Goal: Contribute content: Contribute content

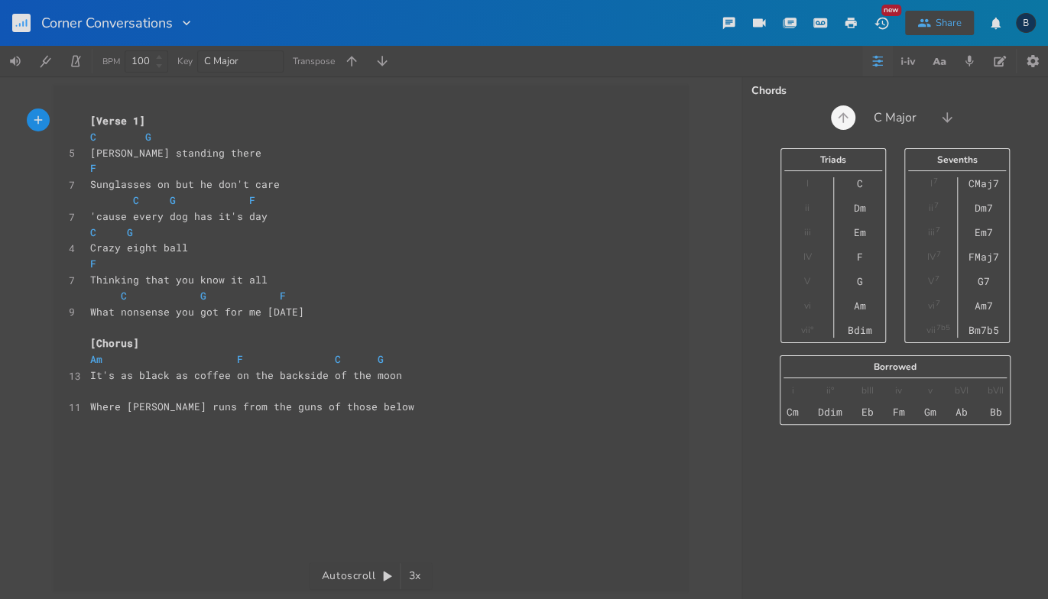
click at [845, 118] on icon "button" at bounding box center [842, 117] width 15 height 15
click at [845, 118] on icon "button" at bounding box center [838, 117] width 15 height 15
click at [845, 118] on icon "button" at bounding box center [842, 117] width 15 height 15
click at [845, 118] on icon "button" at bounding box center [838, 117] width 15 height 15
click at [845, 118] on icon "button" at bounding box center [843, 117] width 15 height 15
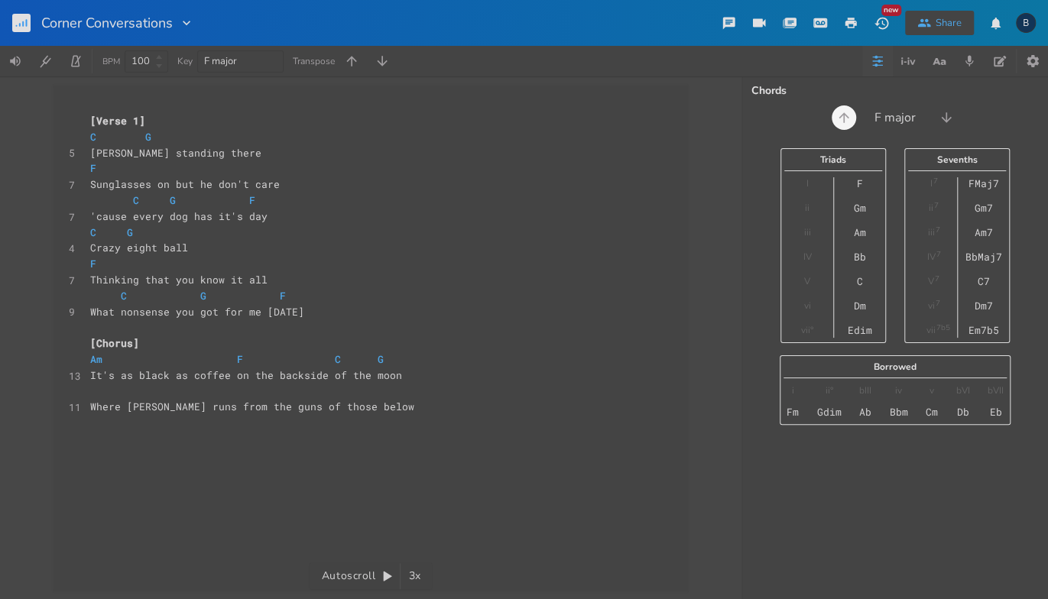
click at [845, 118] on icon "button" at bounding box center [843, 117] width 15 height 15
click at [845, 118] on icon "button" at bounding box center [839, 117] width 15 height 15
click at [943, 121] on icon "button" at bounding box center [947, 117] width 15 height 15
click at [943, 121] on icon "button" at bounding box center [950, 117] width 15 height 15
click at [943, 121] on icon "button" at bounding box center [945, 117] width 15 height 15
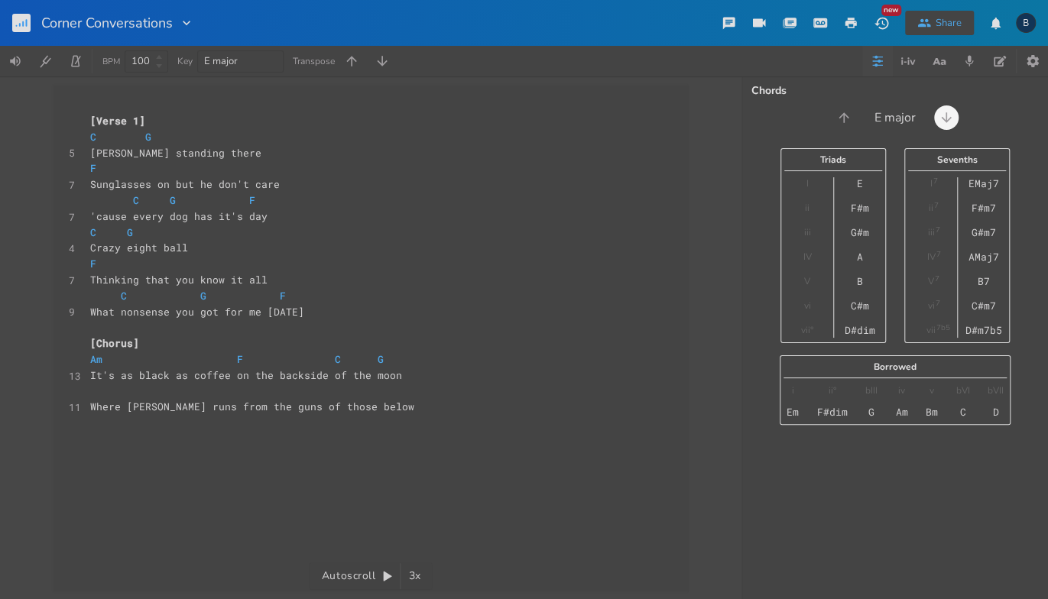
click at [943, 121] on icon "button" at bounding box center [945, 117] width 15 height 15
click at [943, 121] on icon "button" at bounding box center [949, 117] width 15 height 15
click at [943, 121] on icon "button" at bounding box center [947, 117] width 15 height 15
click at [943, 121] on icon "button" at bounding box center [950, 117] width 15 height 15
click at [336, 133] on pre "C G" at bounding box center [363, 137] width 552 height 16
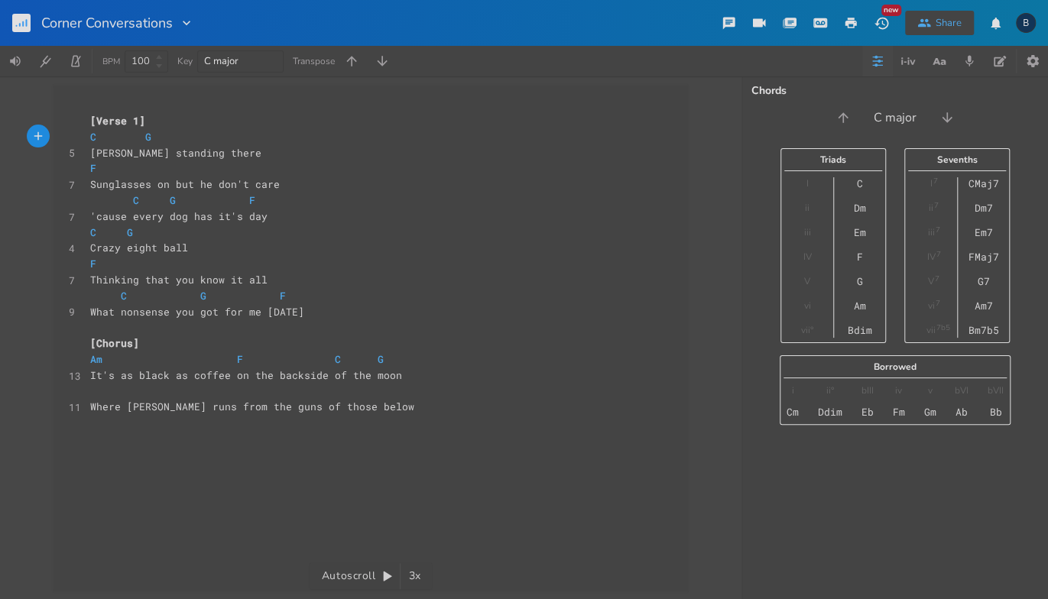
scroll to position [0, 1]
click at [844, 118] on icon "button" at bounding box center [842, 117] width 15 height 15
click at [952, 122] on icon "button" at bounding box center [950, 117] width 15 height 15
click at [350, 63] on icon "button" at bounding box center [351, 60] width 15 height 15
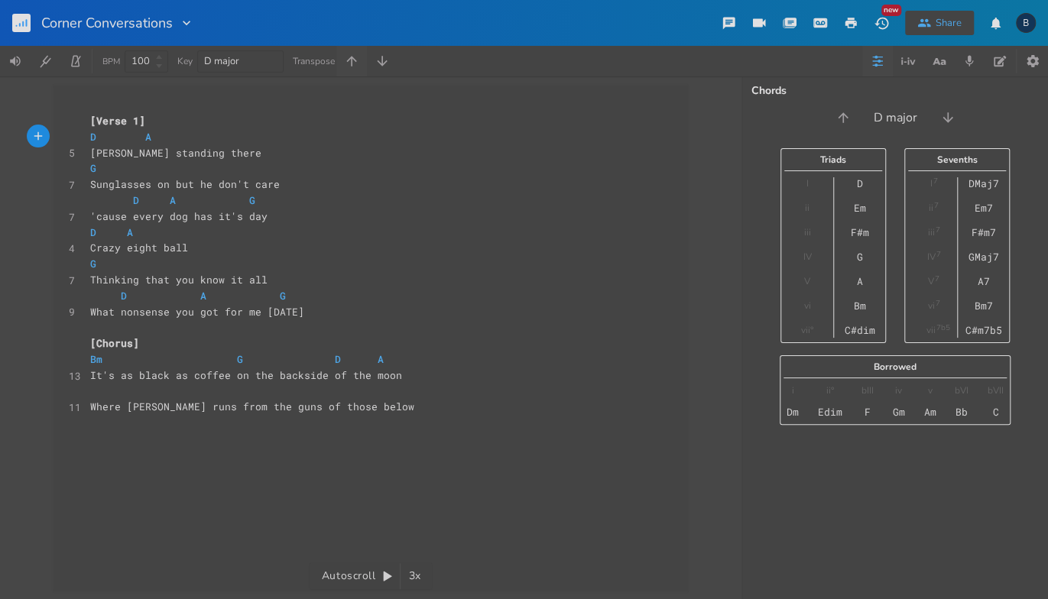
click at [350, 63] on icon "button" at bounding box center [351, 60] width 15 height 15
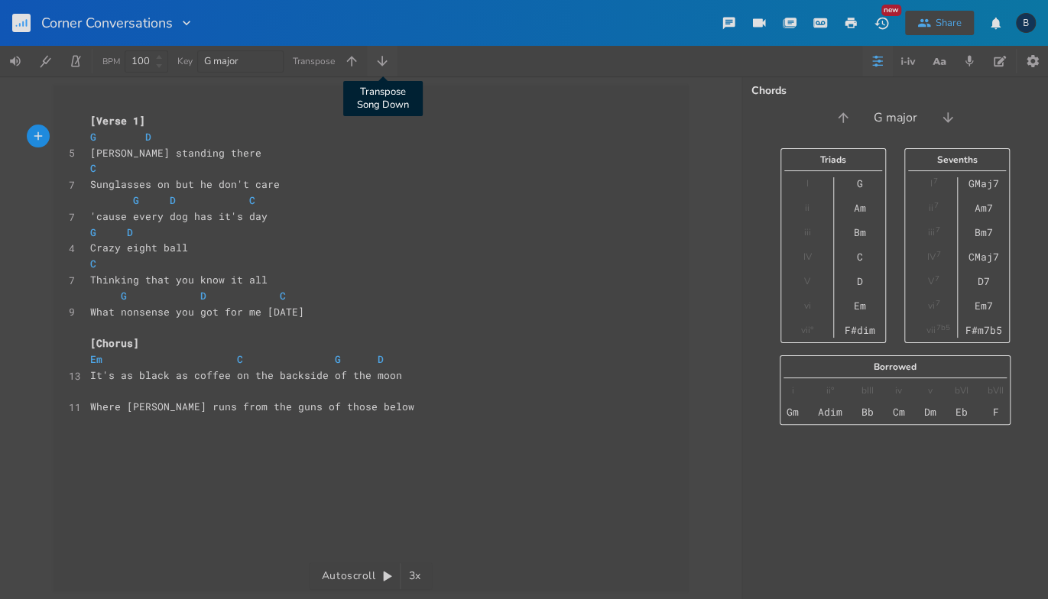
click at [378, 64] on icon "button" at bounding box center [381, 60] width 15 height 15
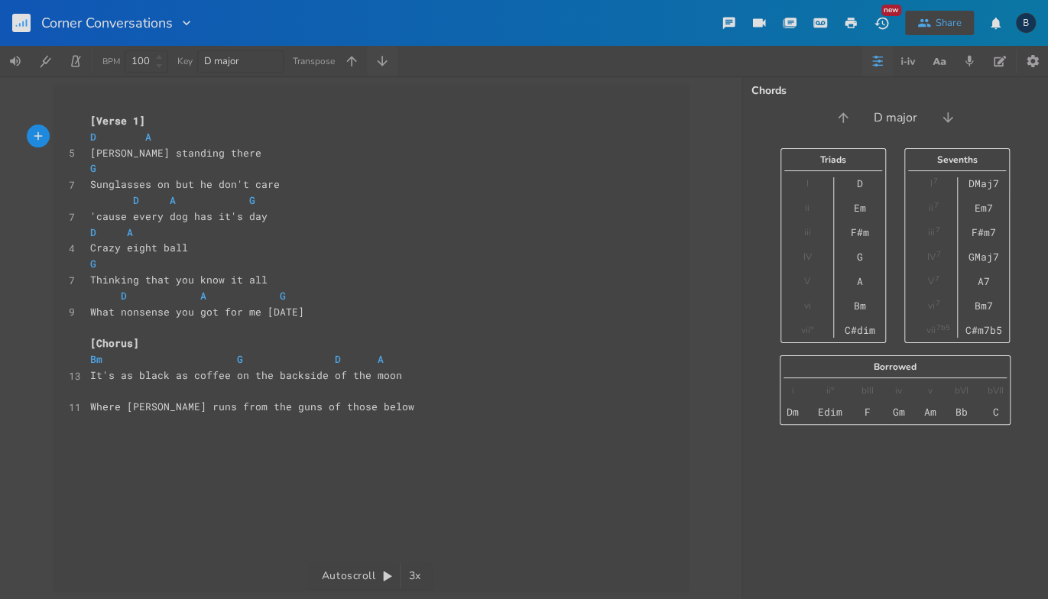
click at [378, 64] on icon "button" at bounding box center [381, 60] width 15 height 15
type textarea "Am F C G It's as black as coffee on the backside of the moon Where [PERSON_NAME…"
drag, startPoint x: 83, startPoint y: 356, endPoint x: 358, endPoint y: 408, distance: 279.2
click at [358, 408] on div "[Verse 1] C G 5 [PERSON_NAME] standing there F 7 Sunglasses on but he don't car…" at bounding box center [363, 280] width 552 height 334
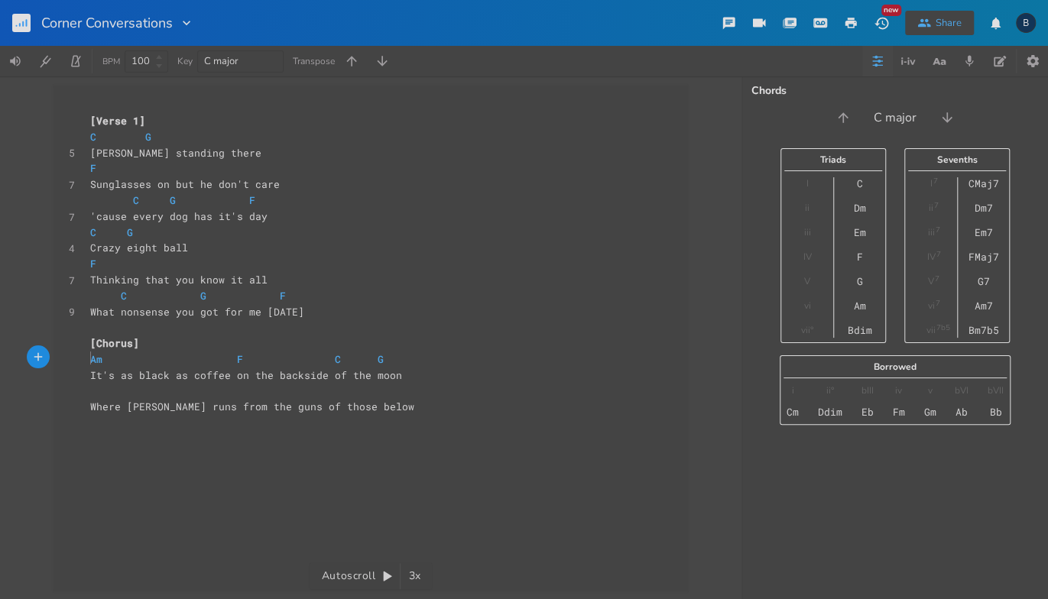
click at [87, 360] on pre "Am F C G" at bounding box center [363, 359] width 552 height 16
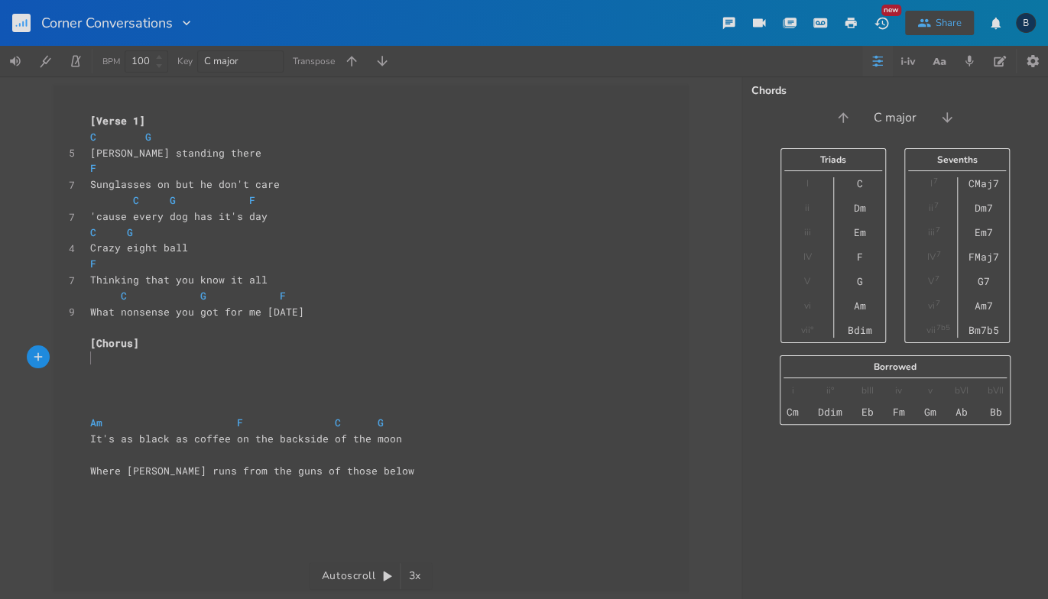
click at [92, 356] on pre "​" at bounding box center [363, 359] width 552 height 16
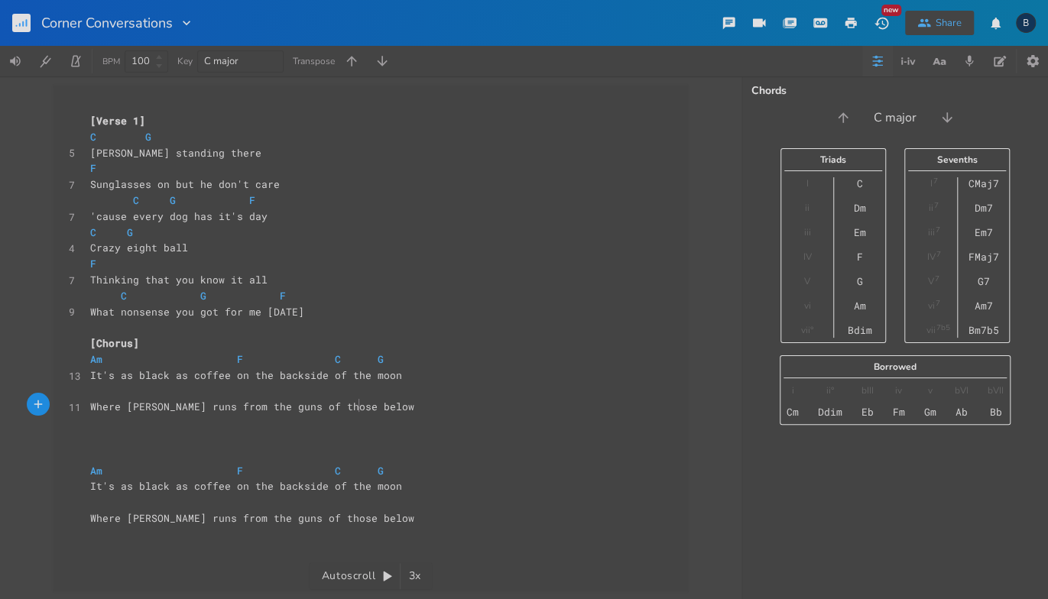
click at [87, 358] on pre "Am F C G" at bounding box center [363, 359] width 552 height 16
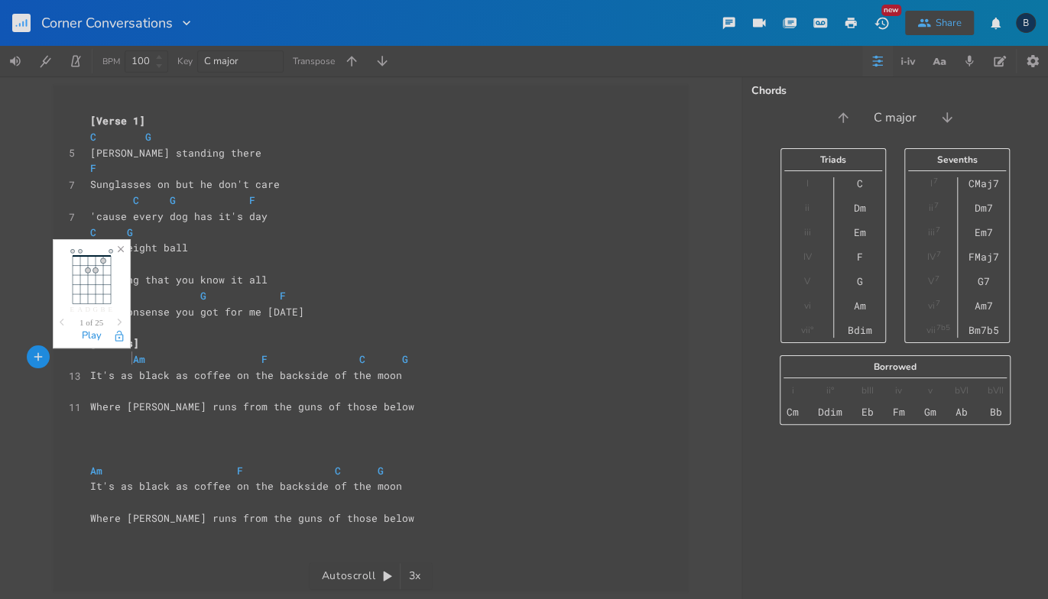
scroll to position [0, 17]
click at [188, 359] on span at bounding box center [200, 359] width 24 height 16
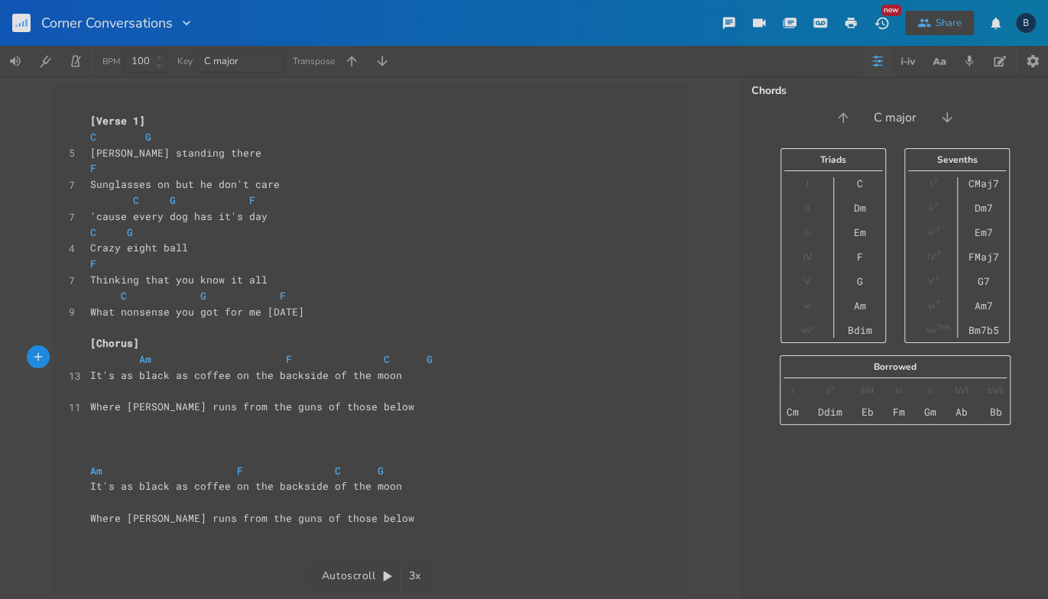
click at [188, 360] on span at bounding box center [200, 359] width 24 height 16
type textarea "Em. Am"
drag, startPoint x: 205, startPoint y: 361, endPoint x: 214, endPoint y: 367, distance: 11.0
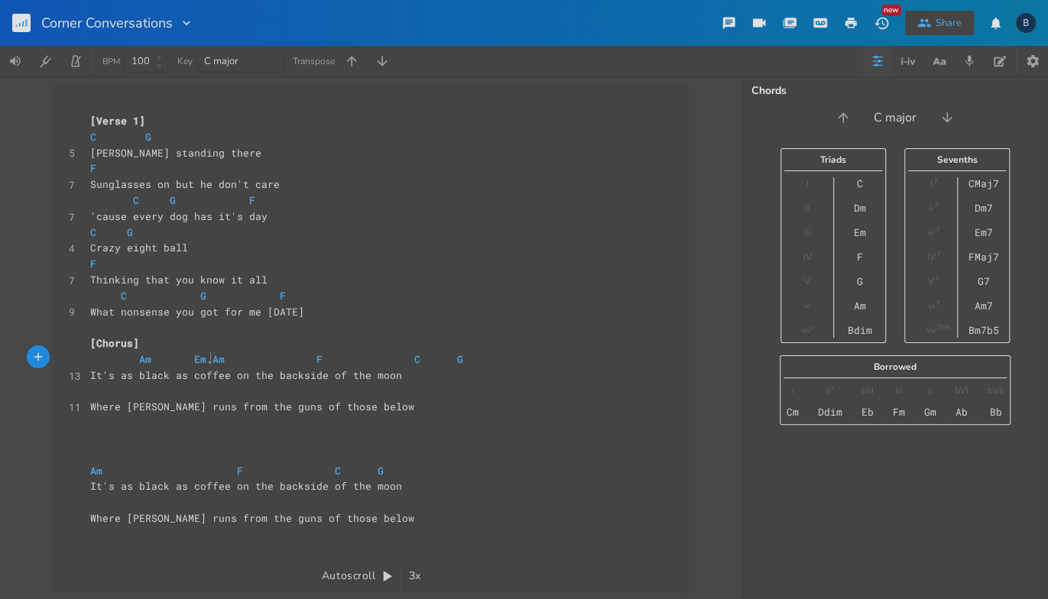
click at [205, 361] on span "Am Em . Am F C G" at bounding box center [276, 359] width 373 height 14
type textarea "F C G"
drag, startPoint x: 525, startPoint y: 358, endPoint x: 370, endPoint y: 358, distance: 155.1
click at [370, 358] on pre "Am Em Am F C G" at bounding box center [363, 359] width 552 height 16
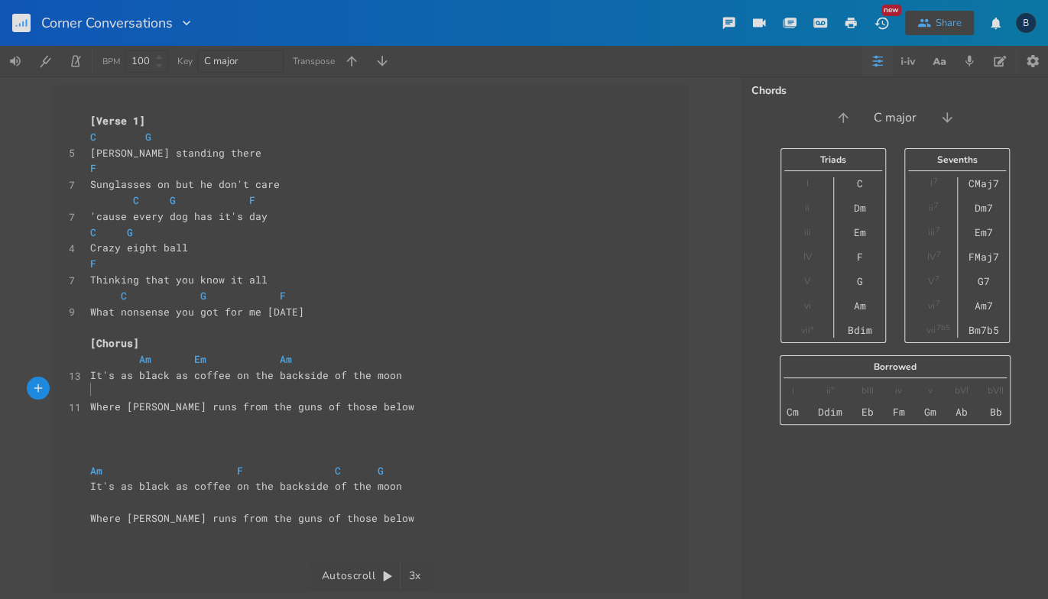
click at [135, 388] on pre "​" at bounding box center [363, 392] width 552 height 16
type textarea "Am."
type textarea "Em"
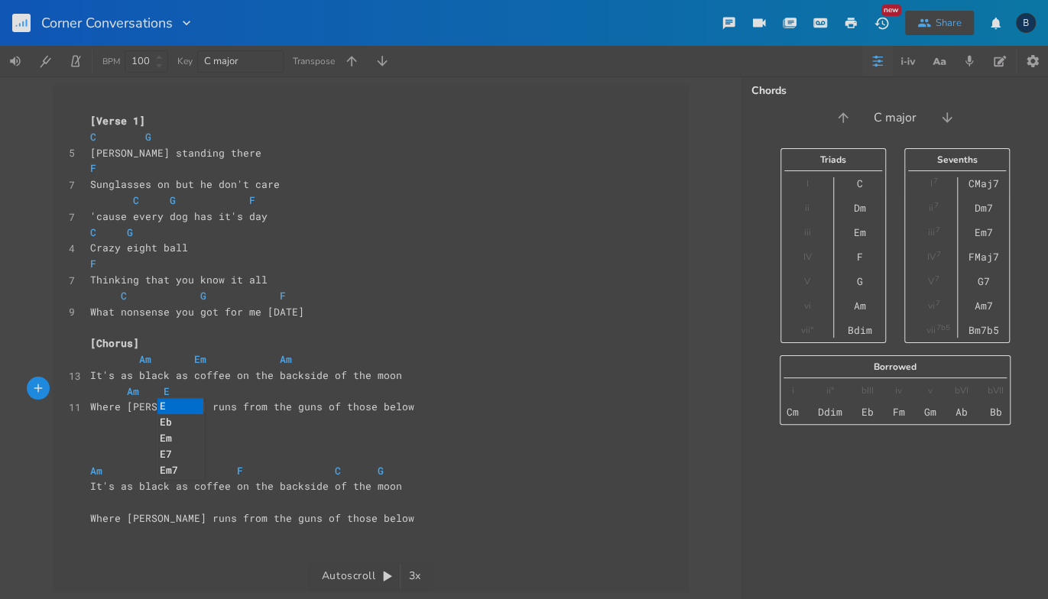
scroll to position [0, 21]
type textarea "of those below"
drag, startPoint x: 268, startPoint y: 408, endPoint x: 358, endPoint y: 406, distance: 90.2
click at [358, 406] on pre "Where [PERSON_NAME] runs from the guns of those below" at bounding box center [363, 407] width 552 height 16
click at [222, 386] on pre "Am Em" at bounding box center [363, 392] width 552 height 16
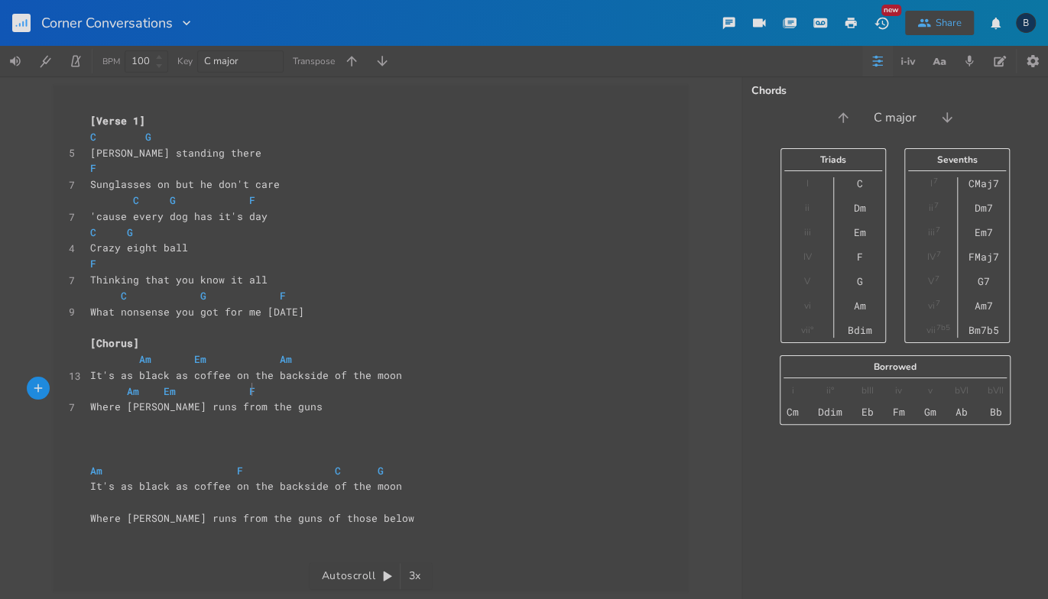
scroll to position [0, 31]
type textarea "F"
click at [280, 405] on pre "Where [PERSON_NAME] runs from the guns" at bounding box center [363, 407] width 552 height 16
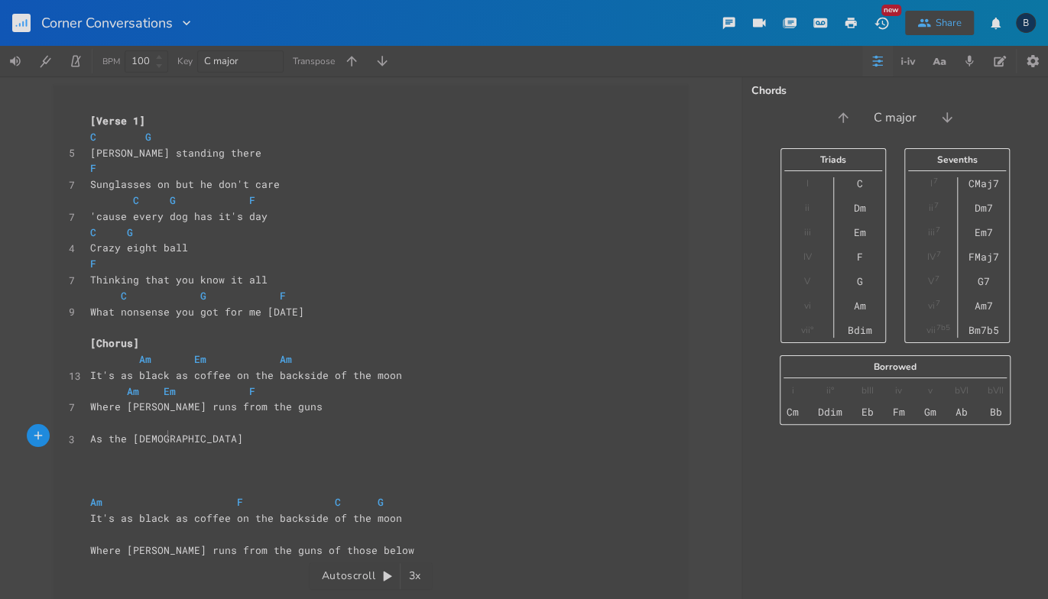
scroll to position [0, 53]
type textarea "As the [DEMOGRAPHIC_DATA] chase him down"
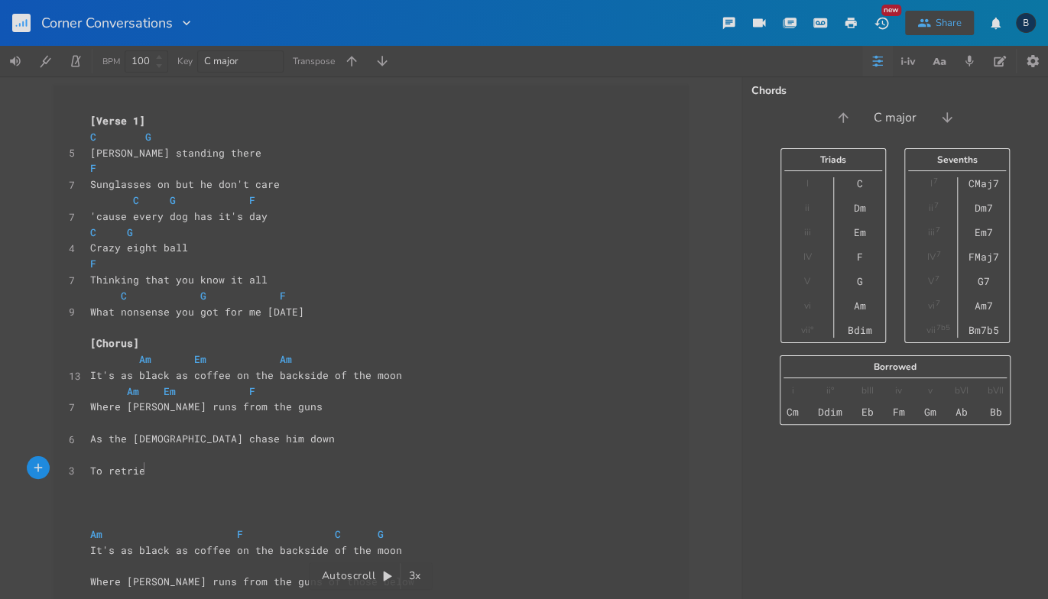
type textarea "To retriec"
type textarea "ve the salthy"
type textarea "y crown"
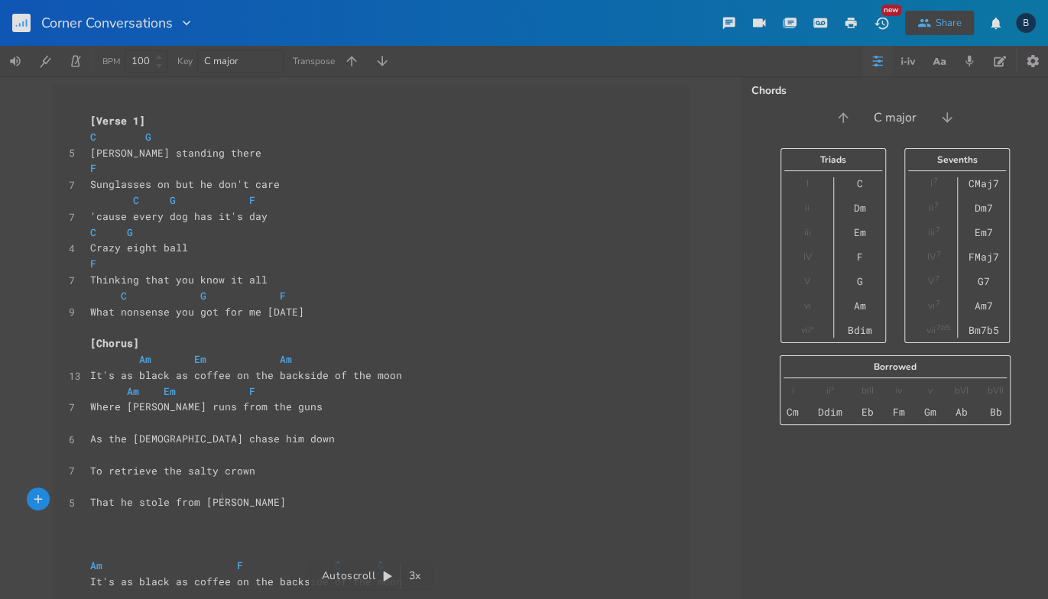
type textarea "That he stole from Sids"
type textarea "'s"
type textarea "iddhartha ([PERSON_NAME]"
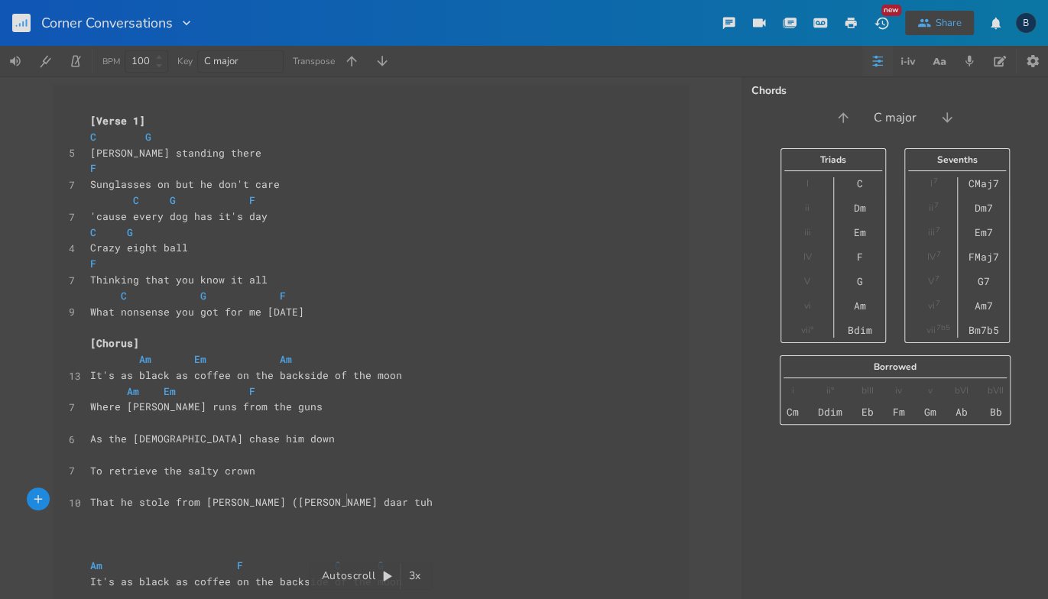
scroll to position [0, 22]
type textarea "ar tuh)"
drag, startPoint x: 96, startPoint y: 438, endPoint x: 86, endPoint y: 438, distance: 9.9
click at [90, 438] on span "As the [DEMOGRAPHIC_DATA] chase him down" at bounding box center [212, 439] width 244 height 14
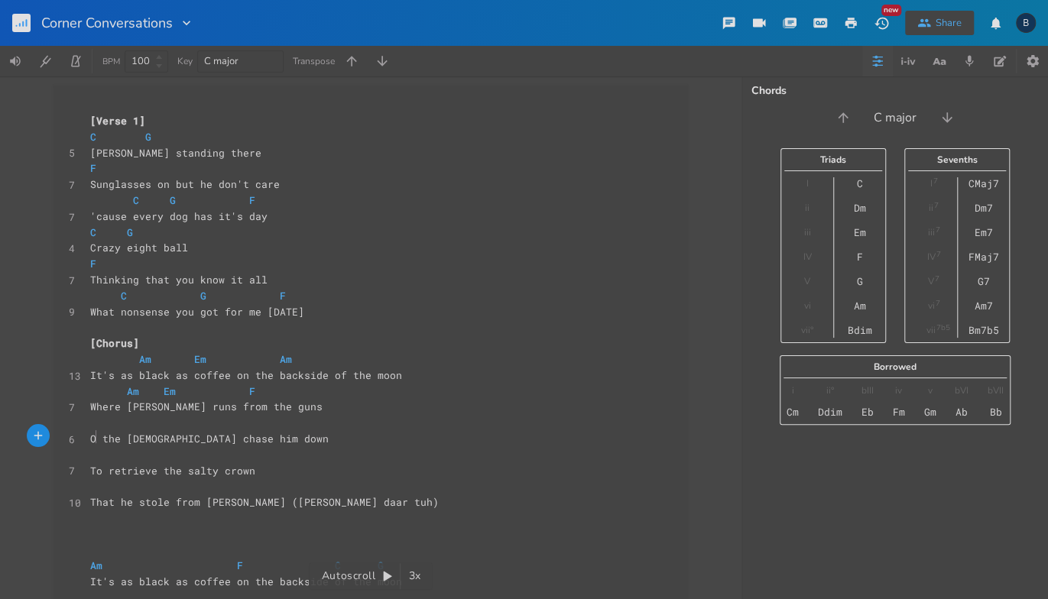
type textarea "Of"
click at [264, 498] on span "That he stole from [PERSON_NAME] ([PERSON_NAME] daar tuh)" at bounding box center [264, 502] width 348 height 14
type textarea "just for fun"
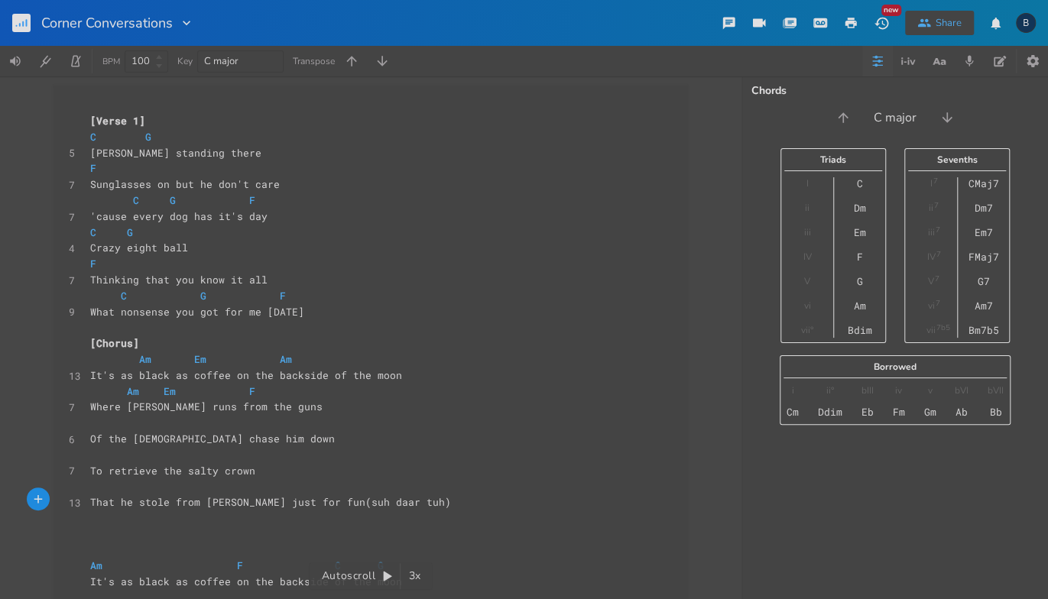
scroll to position [0, 43]
click at [133, 423] on pre "​" at bounding box center [363, 423] width 552 height 16
type textarea "Am Em"
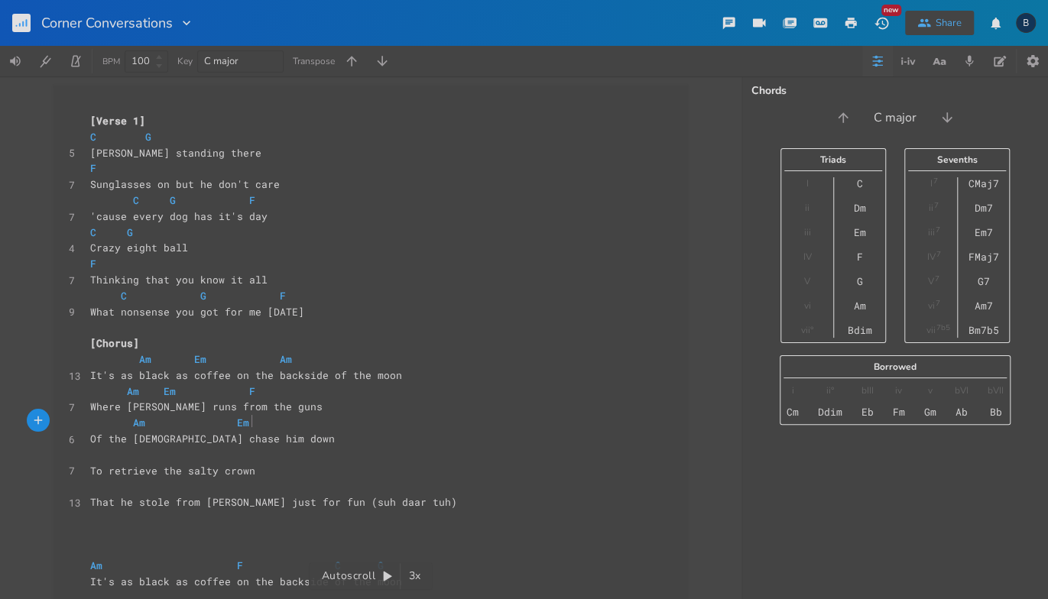
click at [87, 457] on pre "​" at bounding box center [363, 455] width 552 height 16
type textarea "Am Em"
click at [249, 391] on span "F" at bounding box center [252, 391] width 6 height 15
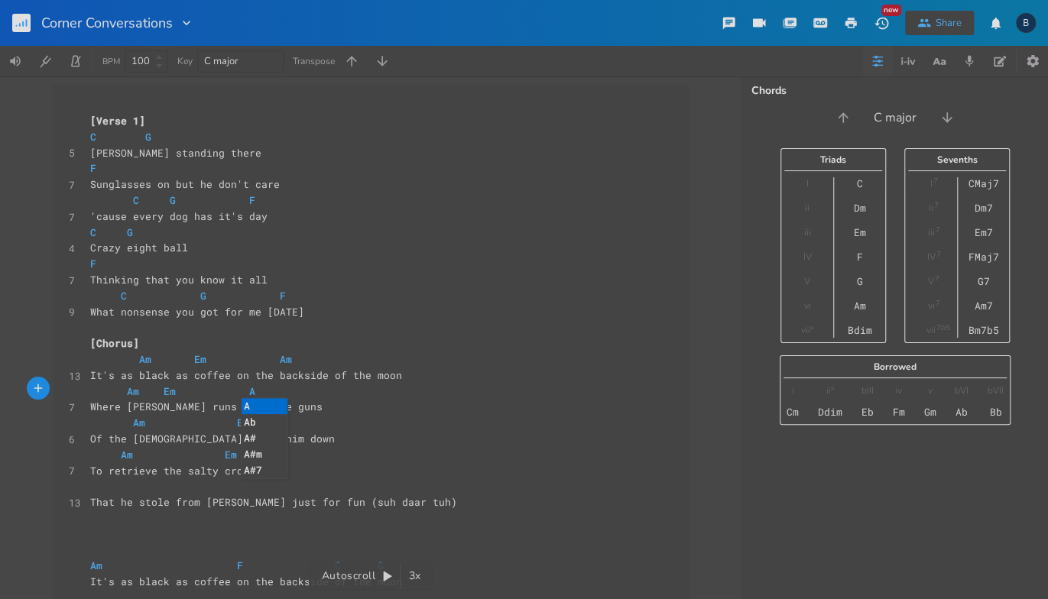
type textarea "Am"
click at [309, 426] on pre "Am Em" at bounding box center [363, 423] width 552 height 16
click at [468, 498] on pre "That he stole from [PERSON_NAME] just for fun (suh daar tuh)" at bounding box center [363, 502] width 552 height 16
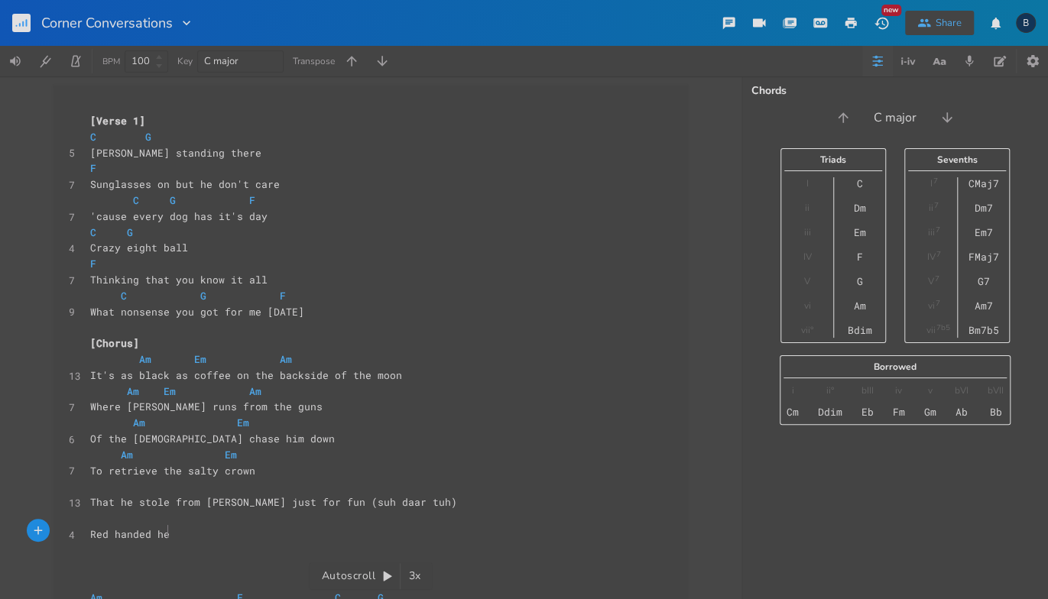
type textarea "Red handed he s"
type textarea "was found after thirty cycles down"
click at [90, 361] on span "Am Em Am" at bounding box center [236, 359] width 293 height 14
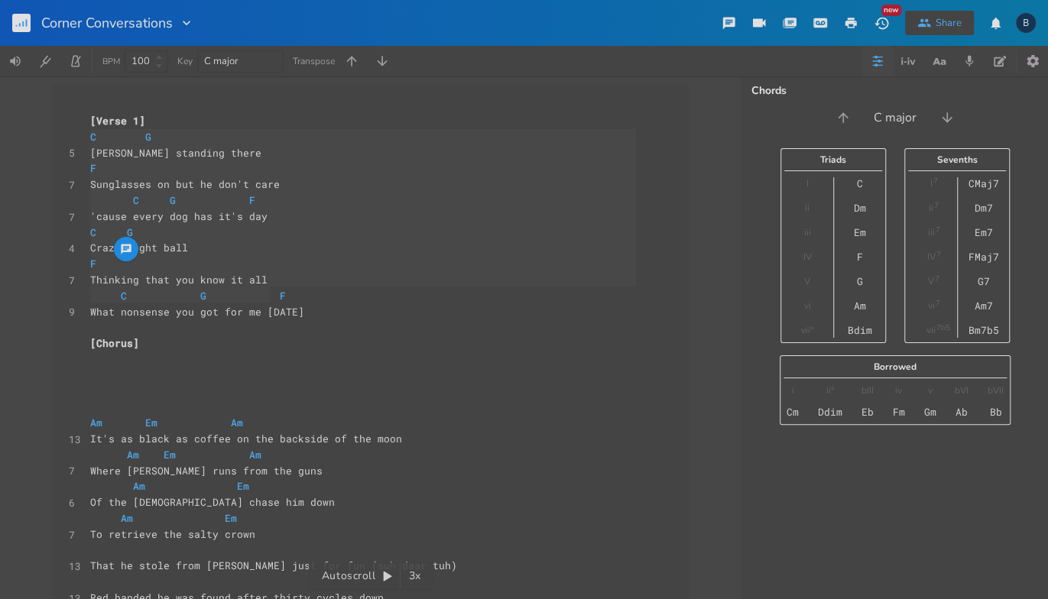
type textarea "C G [PERSON_NAME] standing there F Sunglasses on but he don't care C G F 'cause…"
drag, startPoint x: 83, startPoint y: 137, endPoint x: 293, endPoint y: 307, distance: 270.5
click at [293, 307] on div "C G [PERSON_NAME] standing there F Sunglasses on but he don't care C G F 'cause…" at bounding box center [370, 428] width 634 height 685
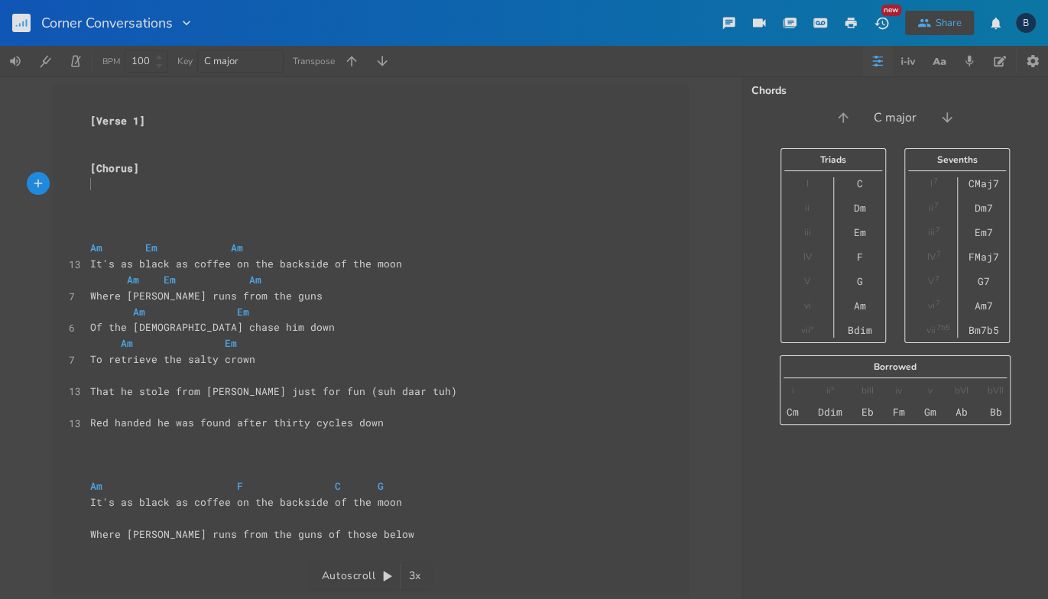
click at [92, 184] on pre "​" at bounding box center [363, 184] width 552 height 16
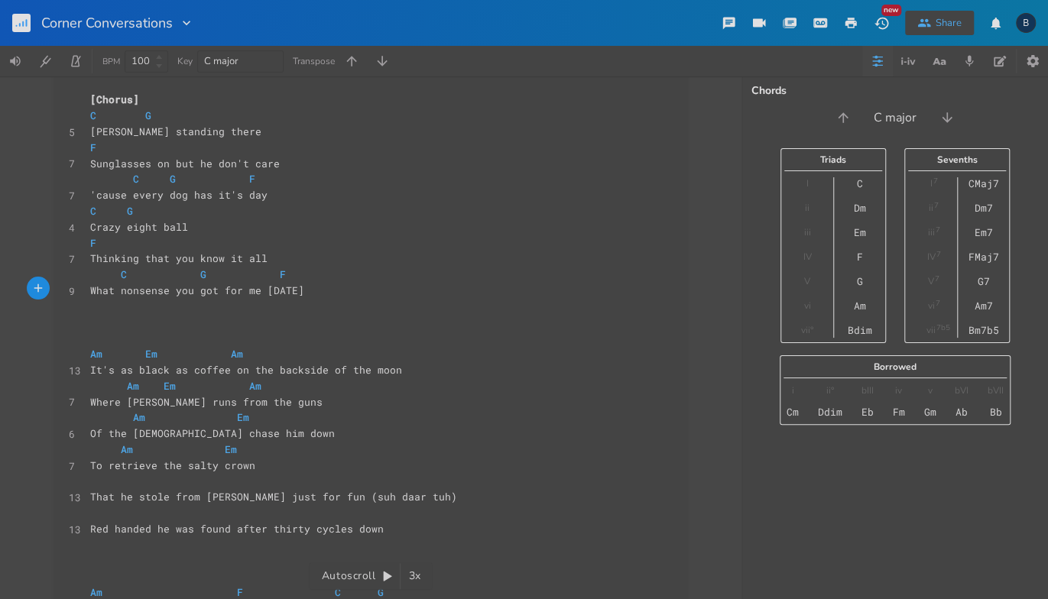
scroll to position [70, 0]
type textarea "Am Em Am It's as black as coffee on the backside of the moon Am Em Am Where [PE…"
drag, startPoint x: 83, startPoint y: 349, endPoint x: 429, endPoint y: 495, distance: 375.6
click at [429, 495] on div "[Verse 1] ​ [Chorus] C G 5 [PERSON_NAME] standing there F 7 Sunglasses on but h…" at bounding box center [363, 362] width 552 height 636
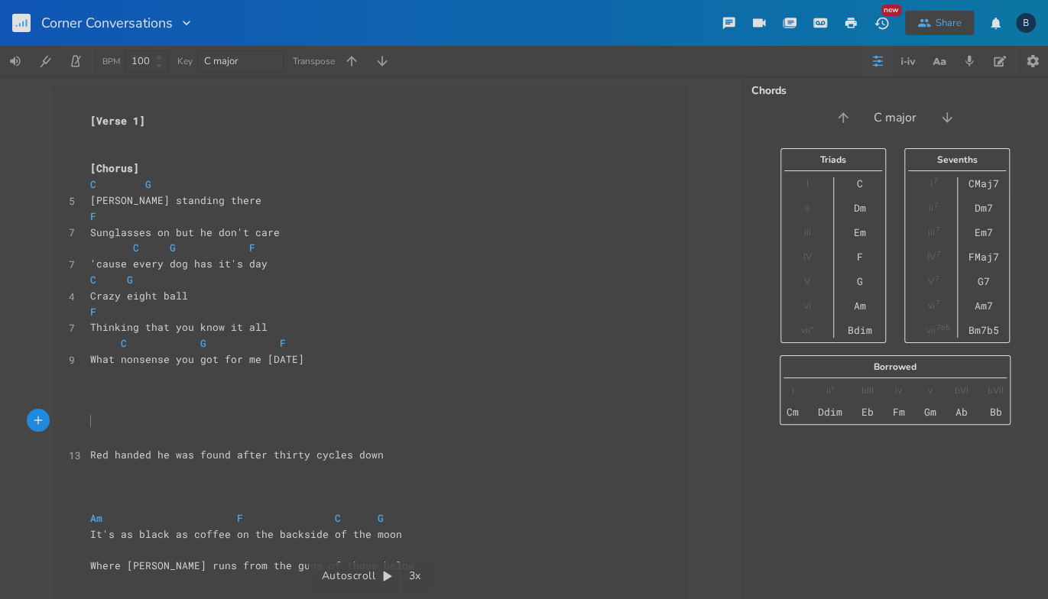
scroll to position [0, 0]
click at [105, 136] on span at bounding box center [102, 137] width 24 height 16
click at [92, 137] on span at bounding box center [102, 137] width 24 height 16
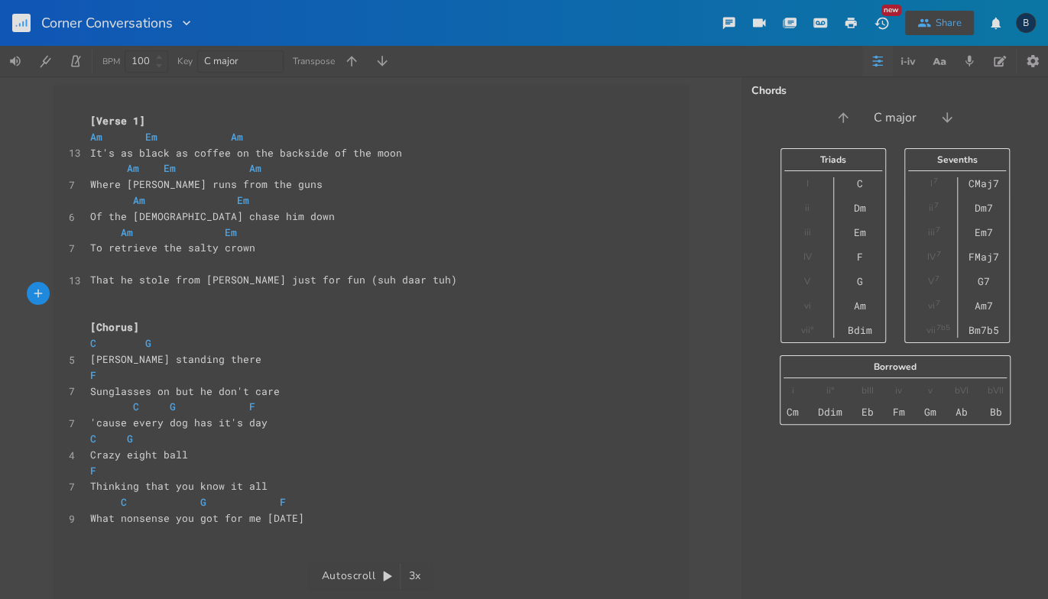
click at [326, 519] on pre "What nonsense you got for me [DATE]" at bounding box center [363, 518] width 552 height 16
type textarea "What nonsense you got for me [DATE]"
click at [101, 534] on pre "​" at bounding box center [363, 534] width 552 height 16
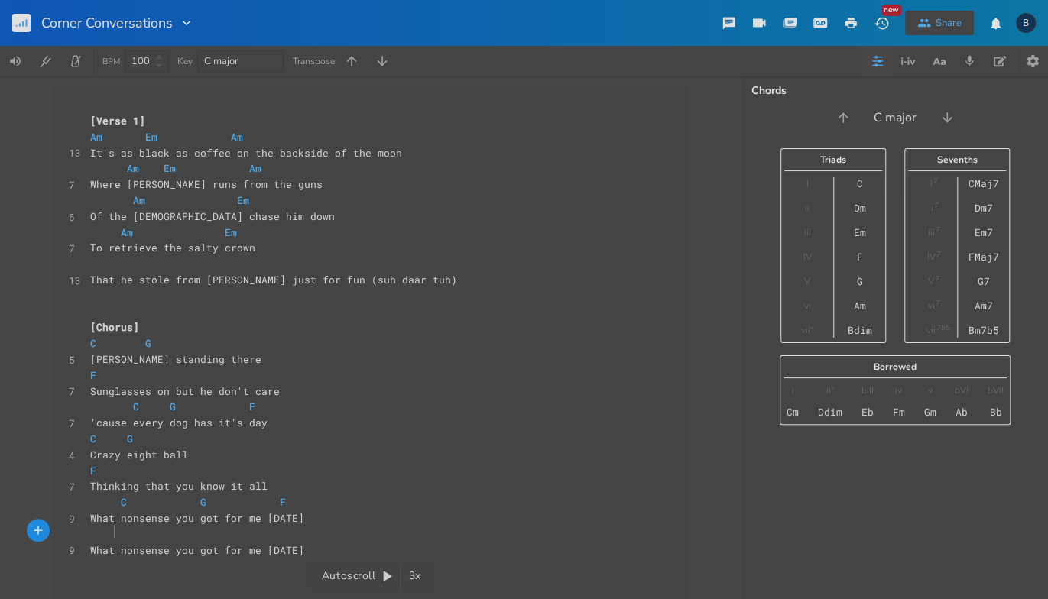
scroll to position [0, 11]
type textarea "C."
type textarea "G. AM"
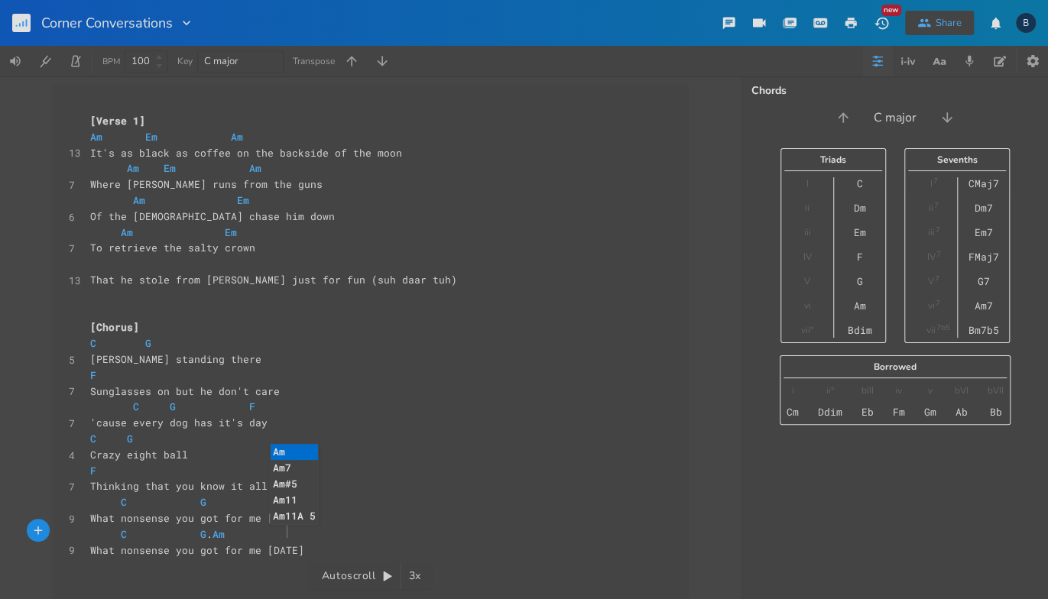
type textarea "m"
click at [90, 375] on span "F" at bounding box center [93, 375] width 6 height 15
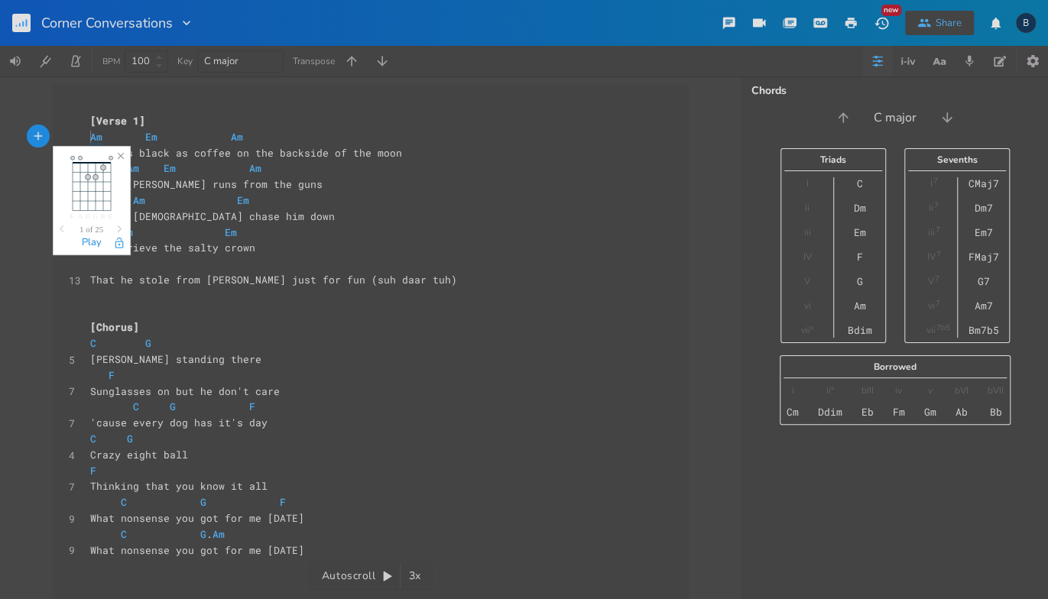
click at [90, 138] on span "Am" at bounding box center [96, 137] width 12 height 15
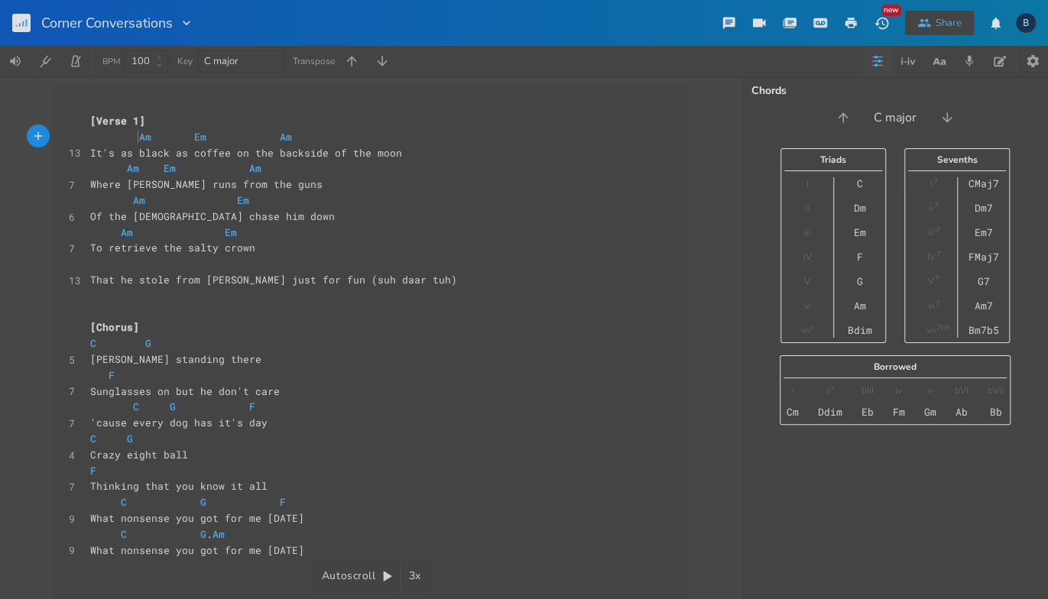
scroll to position [0, 17]
drag, startPoint x: 147, startPoint y: 139, endPoint x: 177, endPoint y: 139, distance: 29.8
click at [177, 139] on span "Am Em Am" at bounding box center [236, 137] width 293 height 14
click at [170, 139] on span at bounding box center [176, 137] width 24 height 16
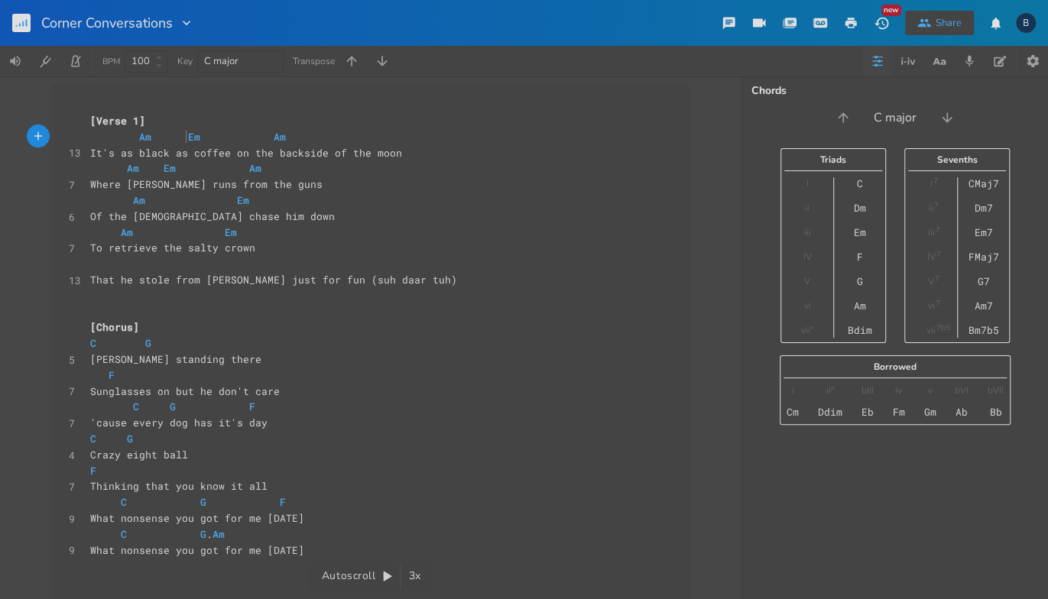
scroll to position [0, 15]
click at [211, 138] on span "Am Em Am" at bounding box center [236, 137] width 293 height 14
click at [168, 217] on span "Of the [DEMOGRAPHIC_DATA] chase him down" at bounding box center [212, 216] width 244 height 14
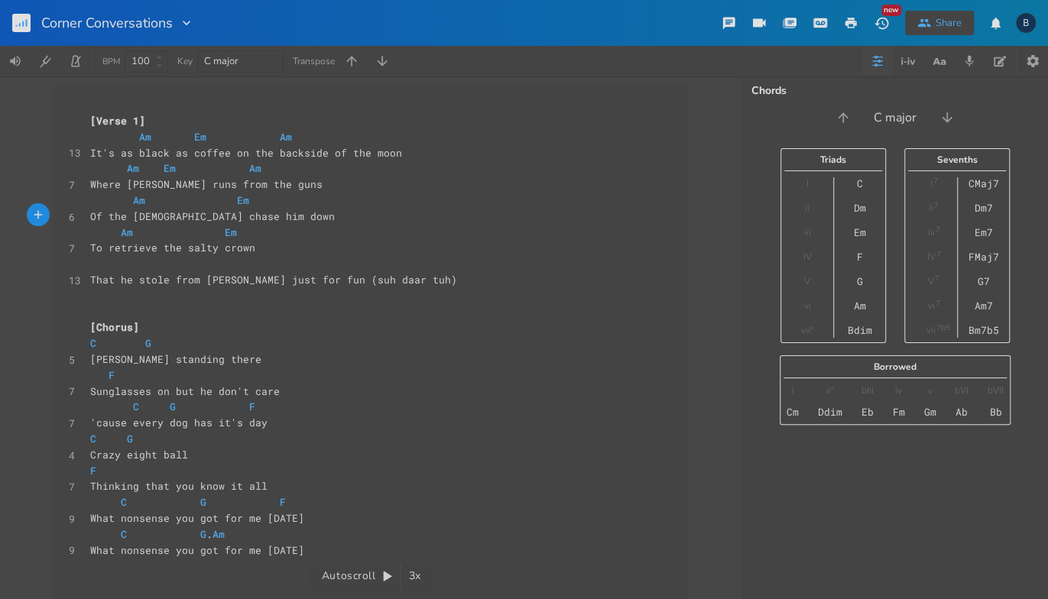
click at [98, 217] on span "Of the [DEMOGRAPHIC_DATA] chase him down" at bounding box center [212, 216] width 244 height 14
drag, startPoint x: 96, startPoint y: 215, endPoint x: 84, endPoint y: 216, distance: 12.2
click at [87, 216] on pre "Of the [DEMOGRAPHIC_DATA] chase him down" at bounding box center [363, 217] width 552 height 16
type textarea "As"
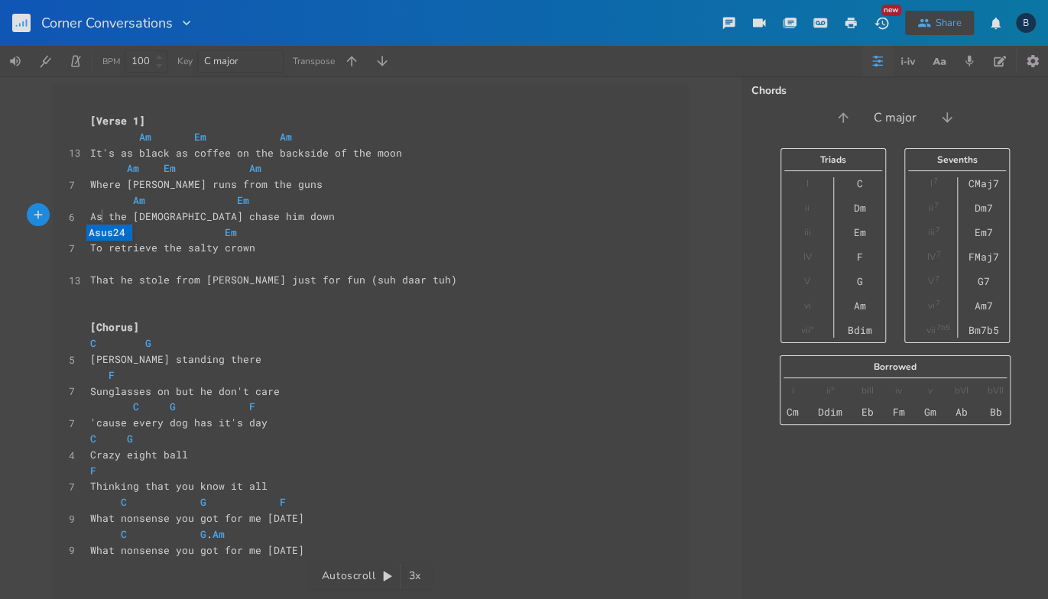
click at [150, 264] on pre "​" at bounding box center [363, 264] width 552 height 16
type textarea "Am"
type textarea "Em Am"
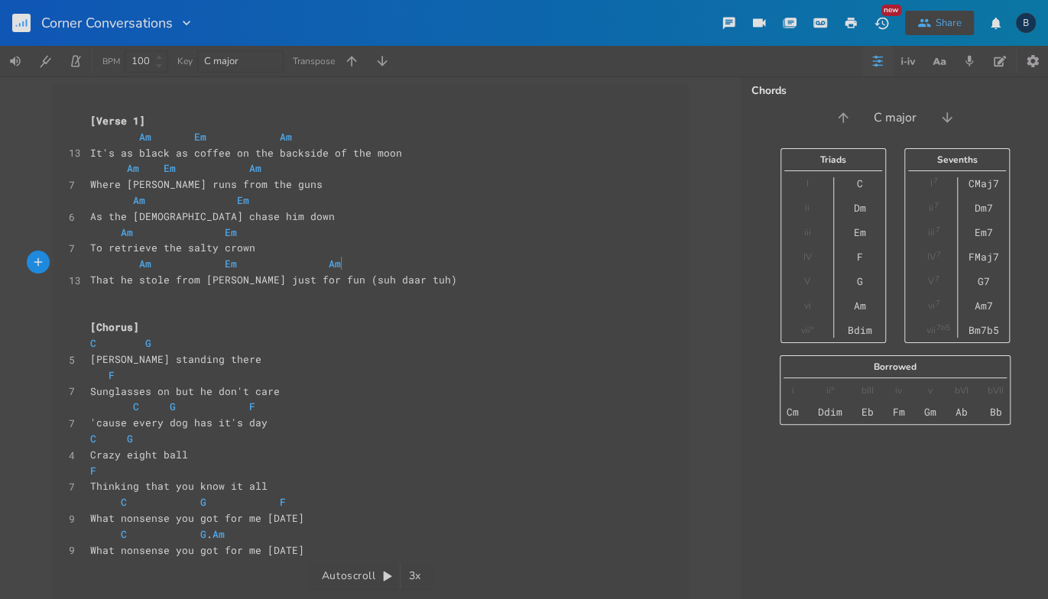
scroll to position [0, 86]
click at [205, 530] on span "C G . Am" at bounding box center [160, 534] width 141 height 14
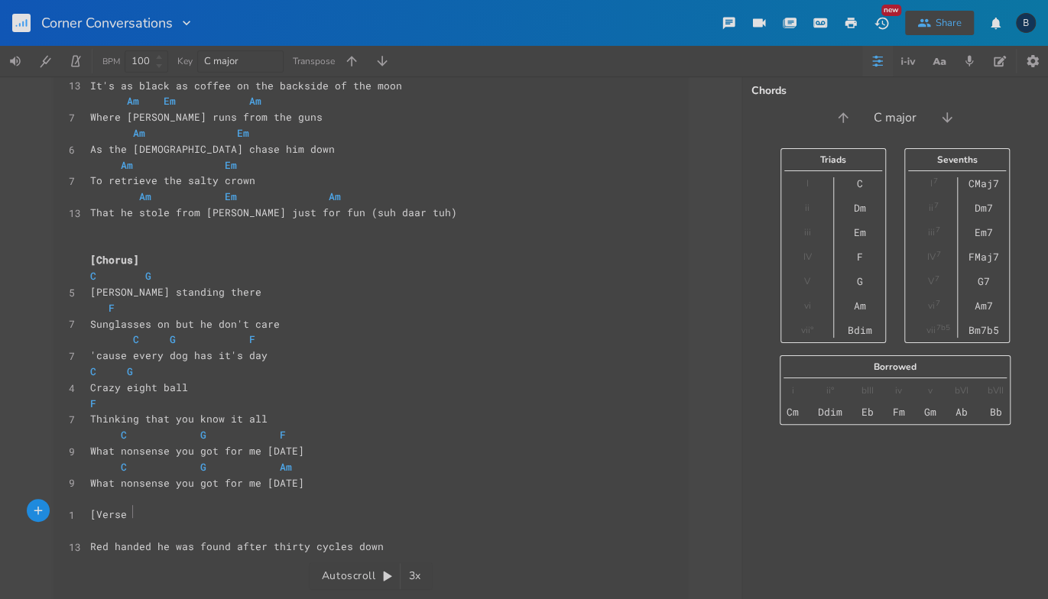
scroll to position [0, 31]
type textarea "[Verse 2}"
type textarea "Am"
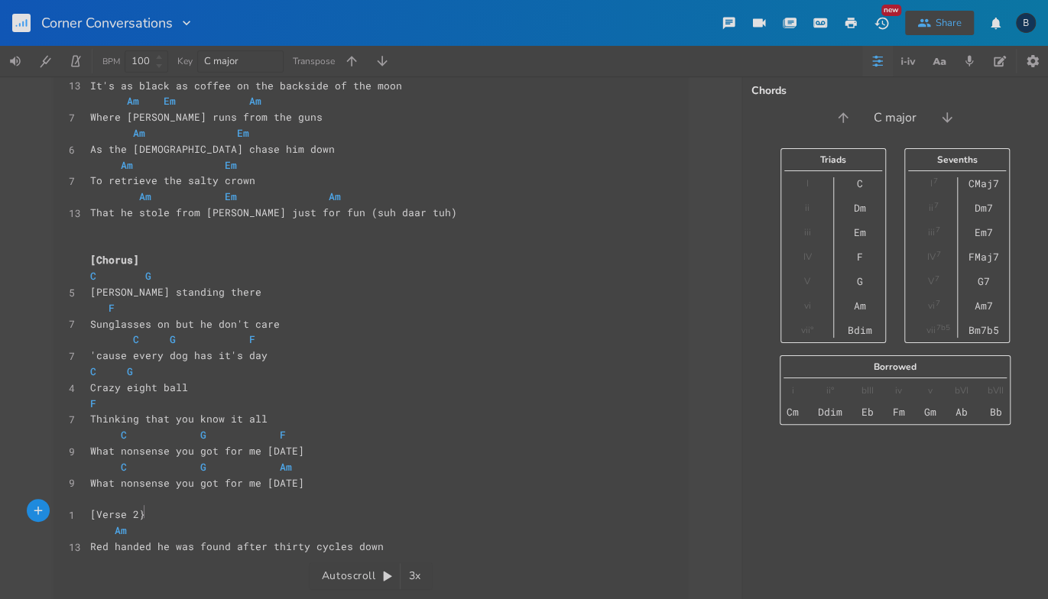
click at [165, 515] on pre "[Verse 2}" at bounding box center [363, 515] width 552 height 16
type textarea "]"
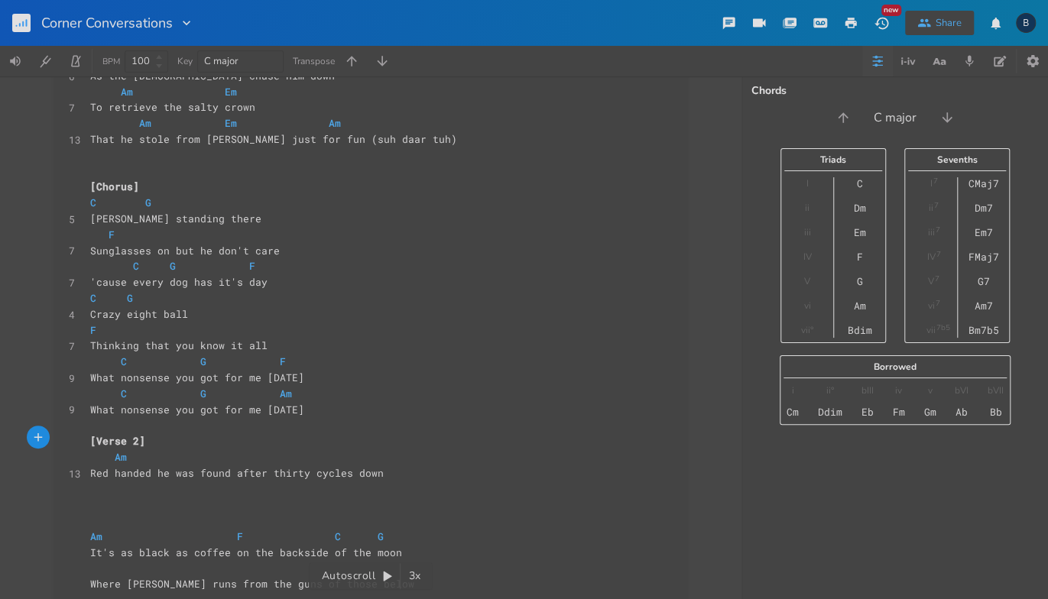
scroll to position [141, 0]
click at [141, 497] on pre "​" at bounding box center [363, 505] width 552 height 16
type textarea "As th"
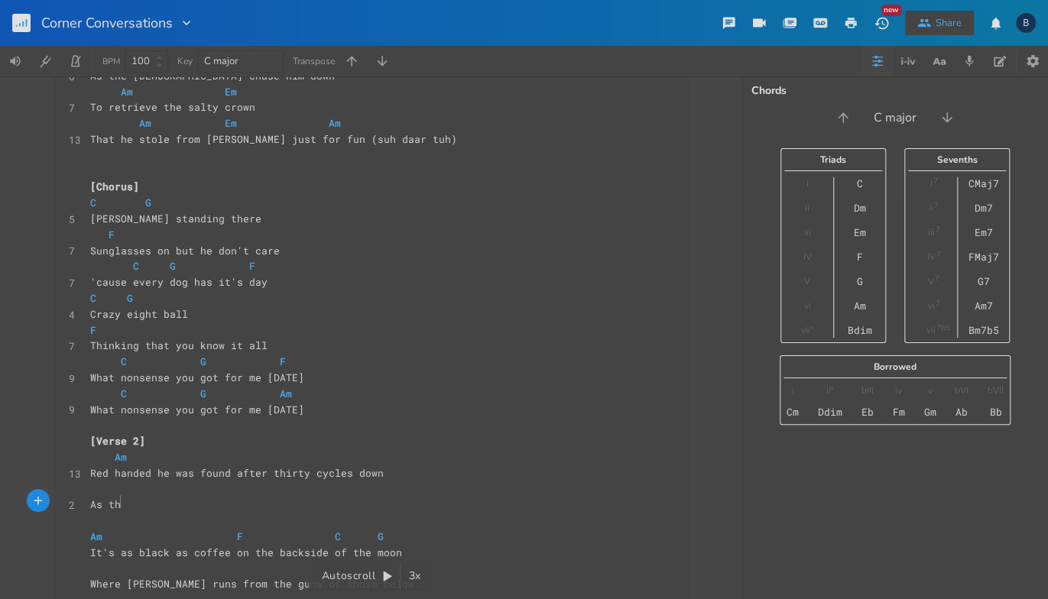
type textarea "re"
type textarea "e crow beat to show the way"
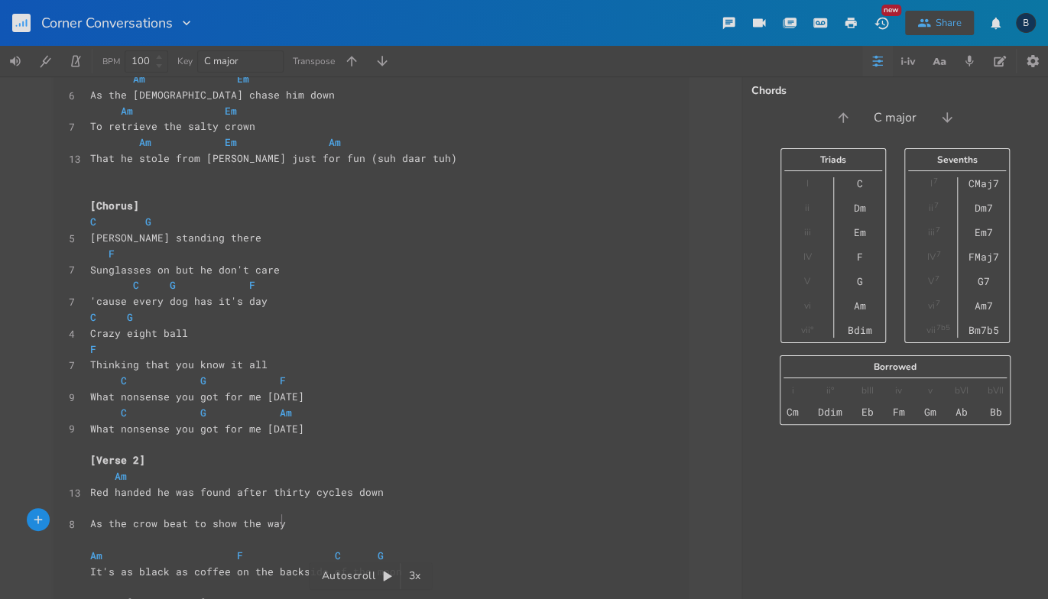
scroll to position [121, 0]
click at [93, 523] on span "As the crow beat to show the way" at bounding box center [188, 524] width 196 height 14
type textarea "As"
click at [93, 523] on span "As the crow beat to show the way" at bounding box center [188, 524] width 196 height 14
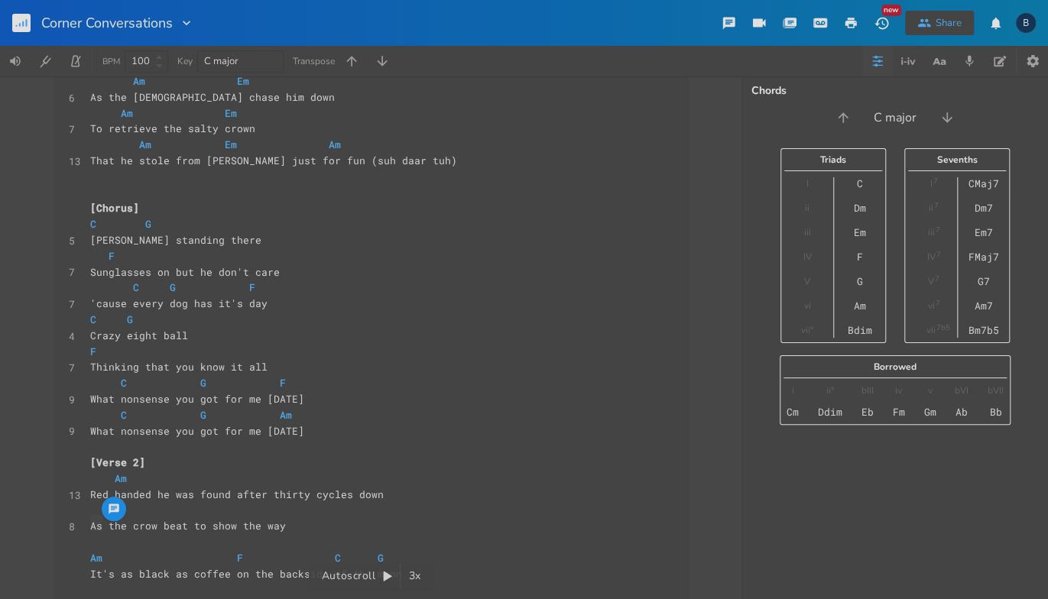
click at [98, 526] on span "As the crow beat to show the way" at bounding box center [188, 526] width 196 height 14
drag, startPoint x: 98, startPoint y: 526, endPoint x: 84, endPoint y: 526, distance: 13.8
click at [87, 526] on pre "As the crow beat to show the way" at bounding box center [363, 526] width 552 height 16
type textarea "Where"
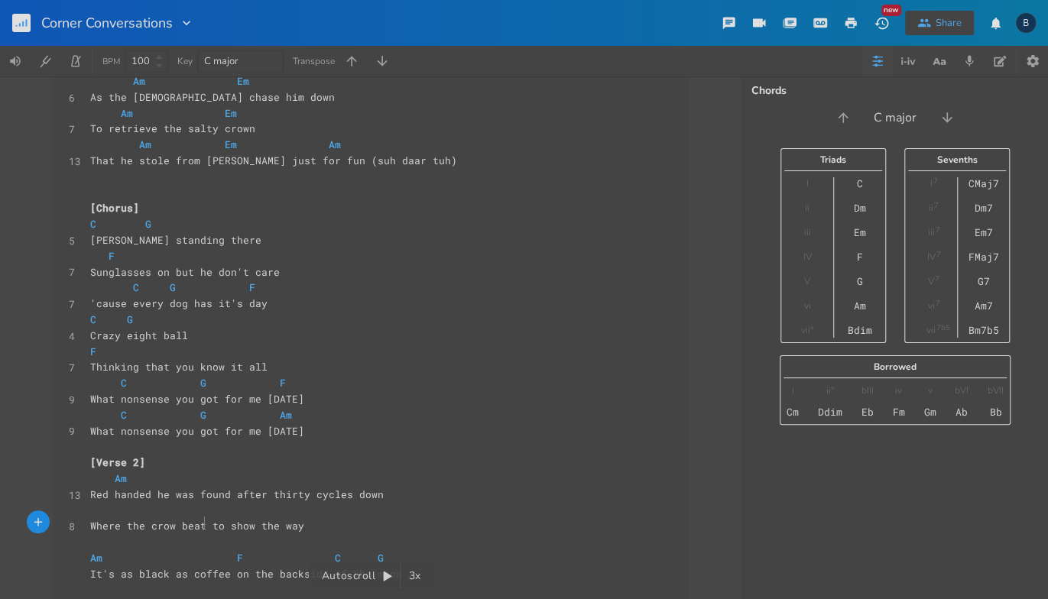
click at [199, 526] on span "Where the crow beat to show the way" at bounding box center [197, 526] width 214 height 14
type textarea "s"
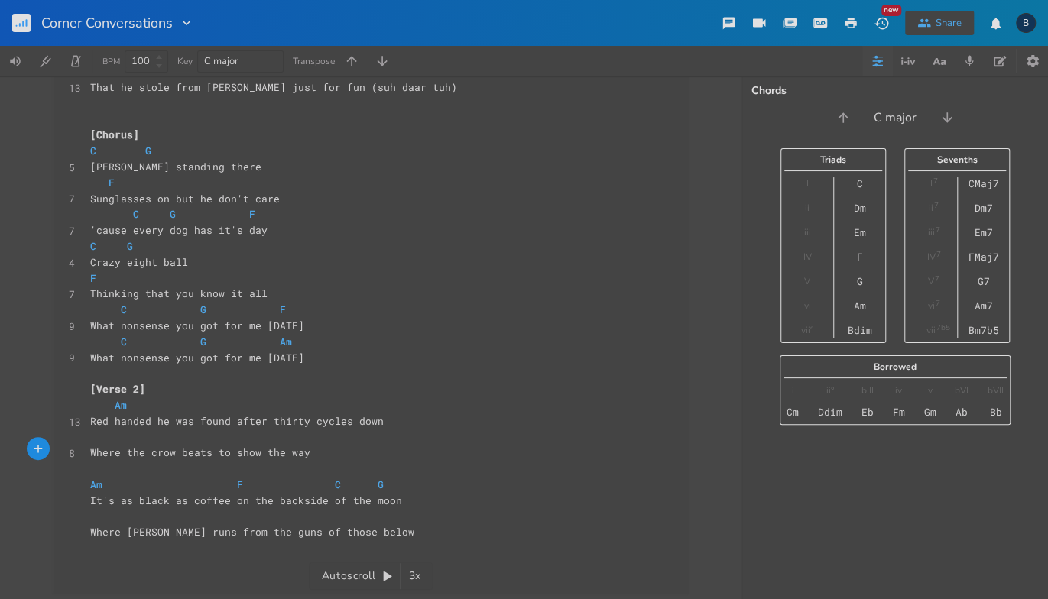
scroll to position [193, 0]
click at [167, 452] on span "Where the crow beats to show the way" at bounding box center [200, 452] width 220 height 14
type textarea "s"
click at [210, 452] on span "Where the crows beats to show the way" at bounding box center [203, 452] width 226 height 14
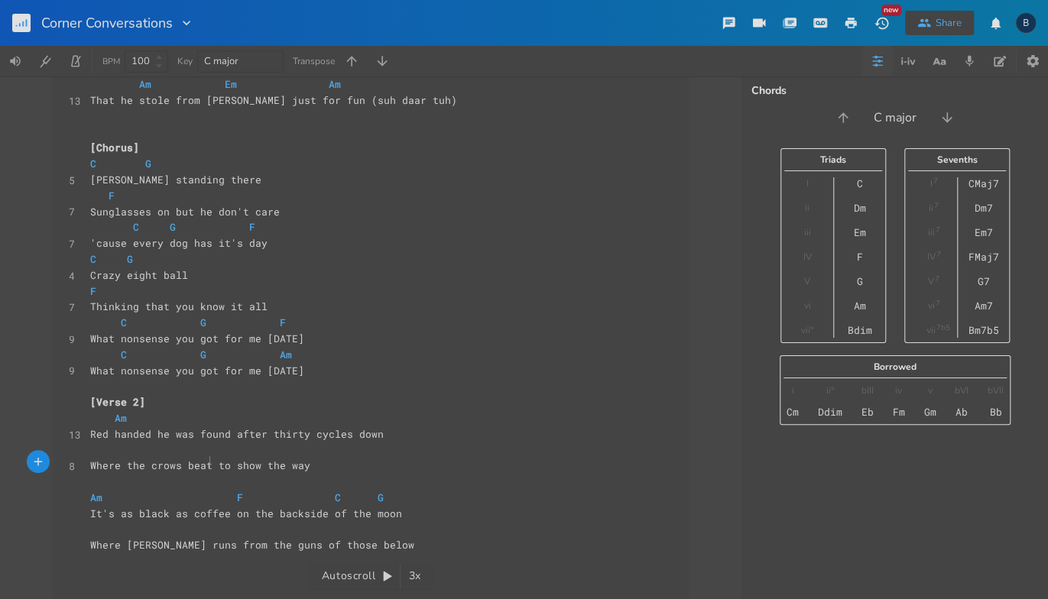
scroll to position [181, 0]
click at [234, 429] on span "Red handed he was found after thirty cycles down" at bounding box center [236, 433] width 293 height 14
type textarea "nearly"
